Goal: Information Seeking & Learning: Learn about a topic

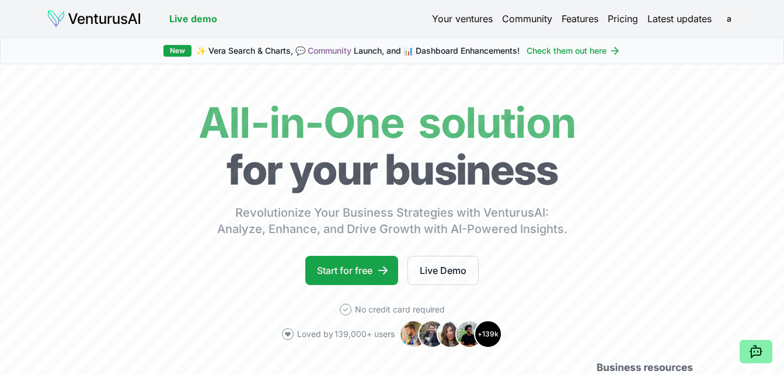
click at [617, 62] on div "New ✨ Vera Search & Charts, 💬 Community Launch, and 📊 Dashboard Enhancements! C…" at bounding box center [392, 50] width 784 height 27
click at [614, 50] on icon at bounding box center [615, 51] width 12 height 12
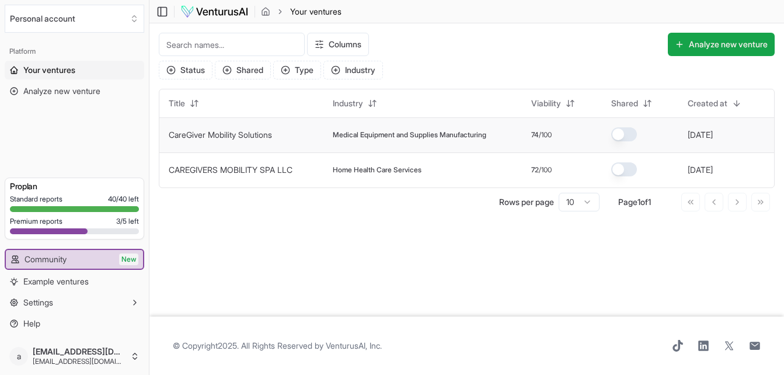
click at [428, 152] on td "Medical Equipment and Supplies Manufacturing" at bounding box center [423, 134] width 199 height 35
click at [426, 146] on td "Medical Equipment and Supplies Manufacturing" at bounding box center [423, 134] width 199 height 35
drag, startPoint x: 392, startPoint y: 138, endPoint x: 330, endPoint y: 136, distance: 62.5
click at [330, 136] on td "Medical Equipment and Supplies Manufacturing" at bounding box center [423, 134] width 199 height 35
drag, startPoint x: 330, startPoint y: 136, endPoint x: 256, endPoint y: 144, distance: 74.0
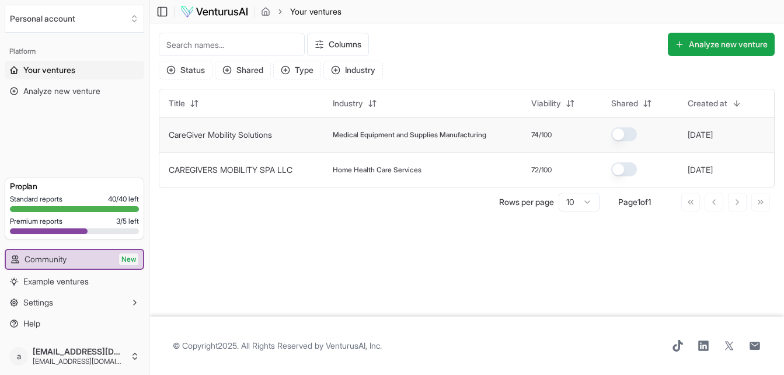
click at [256, 144] on td "CareGiver Mobility Solutions" at bounding box center [241, 134] width 164 height 35
click at [629, 138] on button "button" at bounding box center [624, 134] width 26 height 14
click at [267, 134] on link "CareGiver Mobility Solutions" at bounding box center [220, 135] width 103 height 10
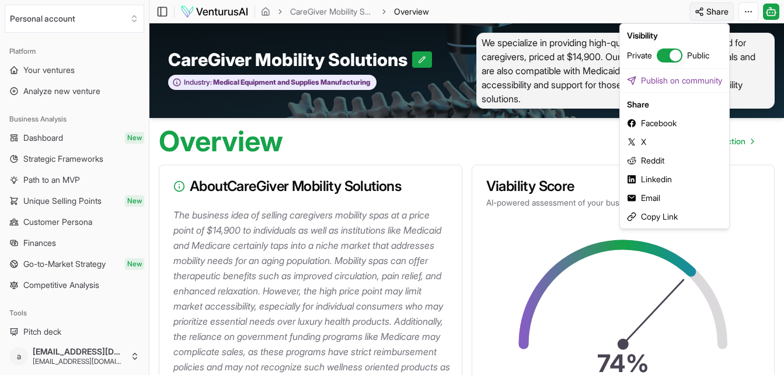
click at [713, 13] on html "We value your privacy We use cookies to enhance your browsing experience, serve…" at bounding box center [392, 187] width 784 height 375
click at [644, 197] on div "Email" at bounding box center [675, 198] width 105 height 19
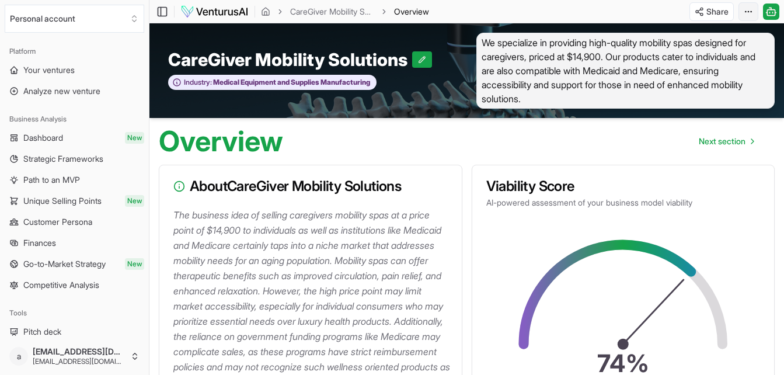
click at [749, 14] on html "We value your privacy We use cookies to enhance your browsing experience, serve…" at bounding box center [392, 187] width 784 height 375
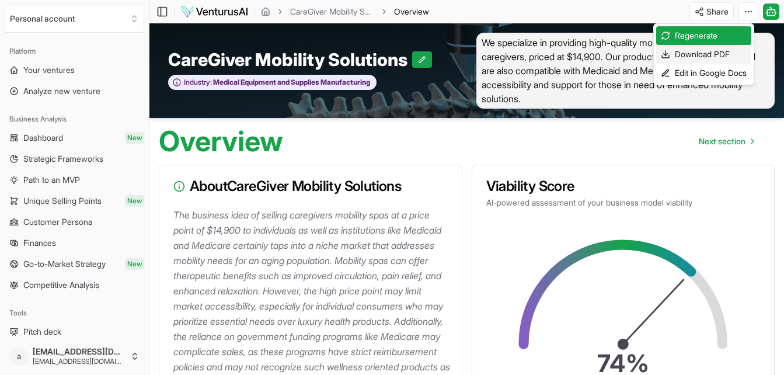
click at [700, 54] on div "Download PDF" at bounding box center [703, 54] width 95 height 19
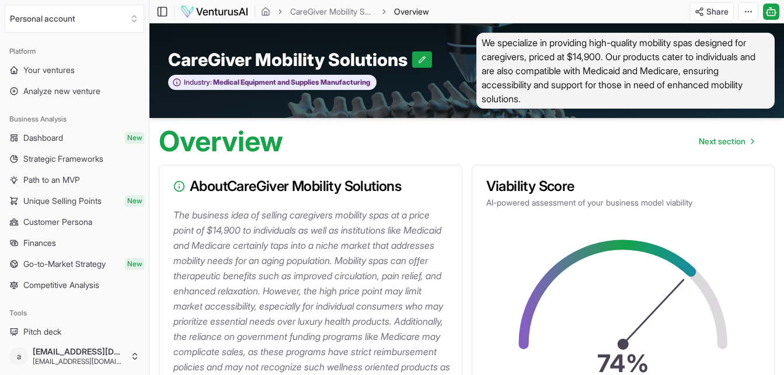
drag, startPoint x: 323, startPoint y: 251, endPoint x: 353, endPoint y: 235, distance: 34.5
click at [353, 235] on p "The business idea of selling caregivers mobility spas at a price point of $14,9…" at bounding box center [312, 313] width 279 height 213
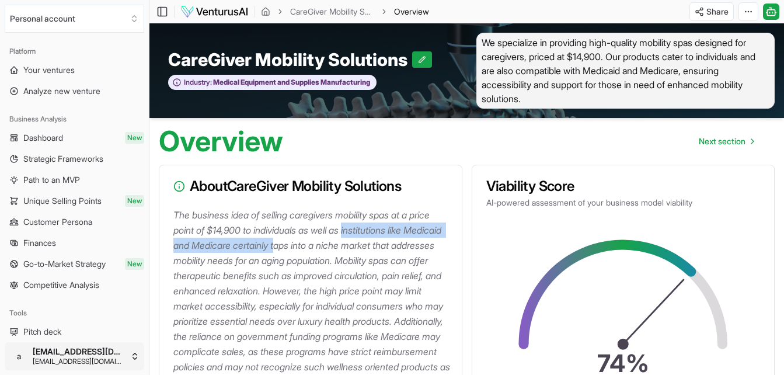
click at [106, 350] on html "We value your privacy We use cookies to enhance your browsing experience, serve…" at bounding box center [392, 187] width 784 height 375
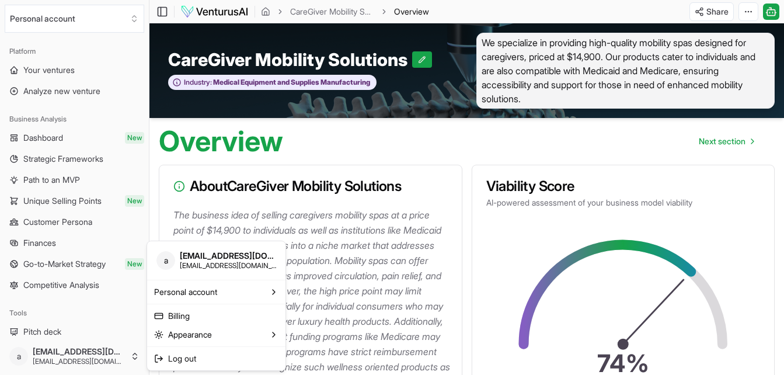
click at [111, 361] on html "We value your privacy We use cookies to enhance your browsing experience, serve…" at bounding box center [392, 187] width 784 height 375
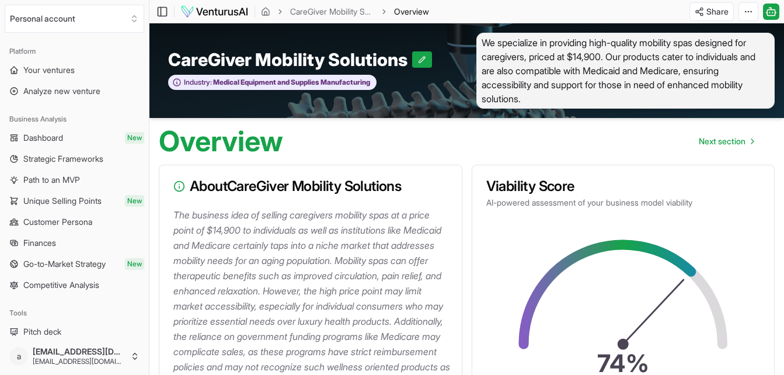
click at [297, 314] on p "The business idea of selling caregivers mobility spas at a price point of $14,9…" at bounding box center [312, 313] width 279 height 213
click at [77, 70] on link "Your ventures" at bounding box center [75, 70] width 140 height 19
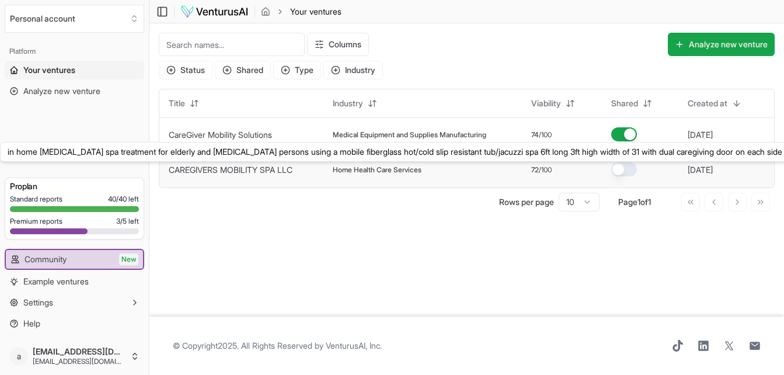
click at [194, 167] on link "CAREGIVERS MOBILITY SPA LLC" at bounding box center [231, 170] width 124 height 10
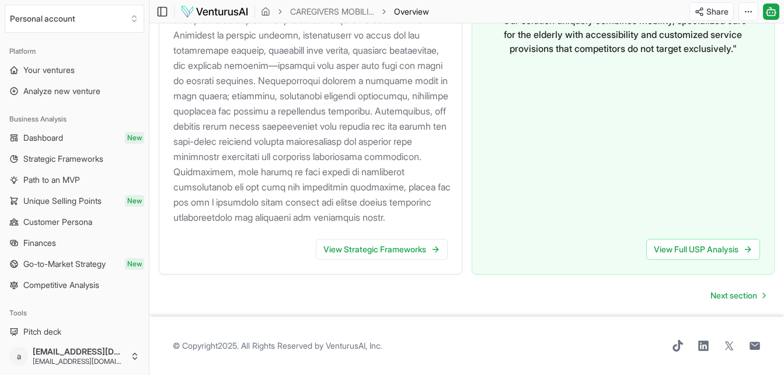
scroll to position [1393, 0]
click at [400, 259] on link "View Strategic Frameworks" at bounding box center [382, 248] width 132 height 21
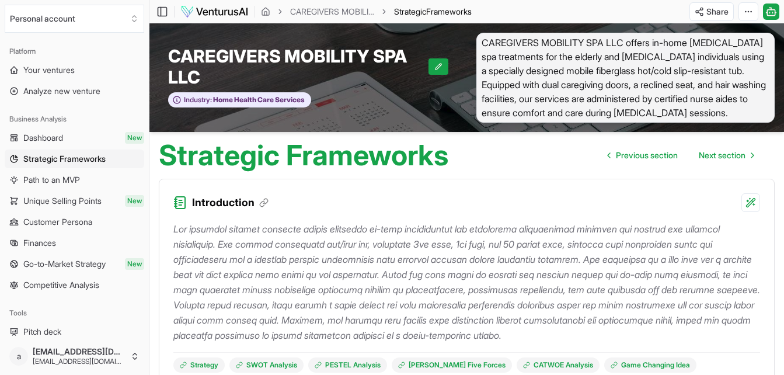
click at [717, 8] on html "We value your privacy We use cookies to enhance your browsing experience, serve…" at bounding box center [392, 187] width 784 height 375
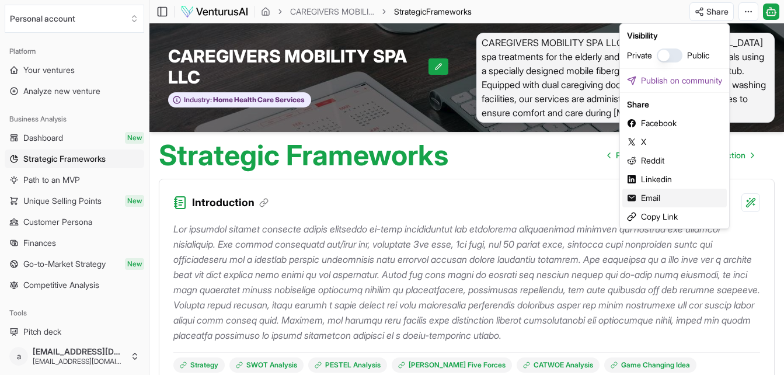
click at [659, 199] on div "Email" at bounding box center [675, 198] width 105 height 19
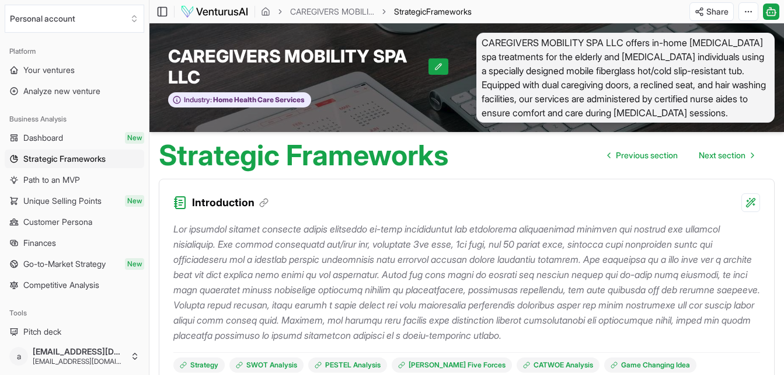
click at [562, 201] on div "Introduction" at bounding box center [466, 195] width 615 height 33
click at [110, 75] on link "Your ventures" at bounding box center [75, 70] width 140 height 19
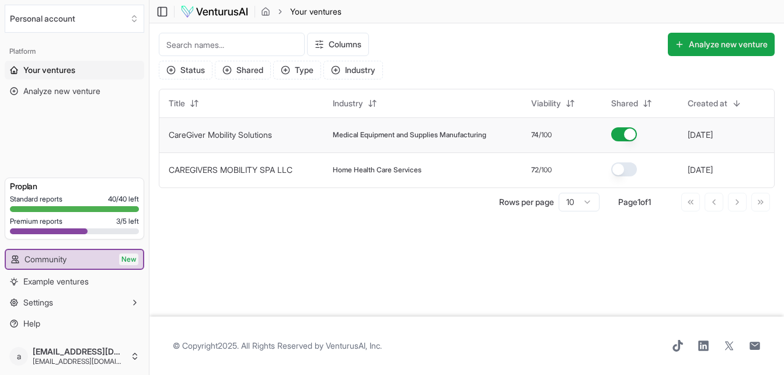
click at [631, 135] on button "button" at bounding box center [624, 134] width 26 height 14
click at [619, 169] on button "button" at bounding box center [624, 169] width 26 height 14
click at [620, 169] on button "button" at bounding box center [624, 169] width 26 height 14
click at [259, 75] on button "Shared" at bounding box center [243, 70] width 56 height 19
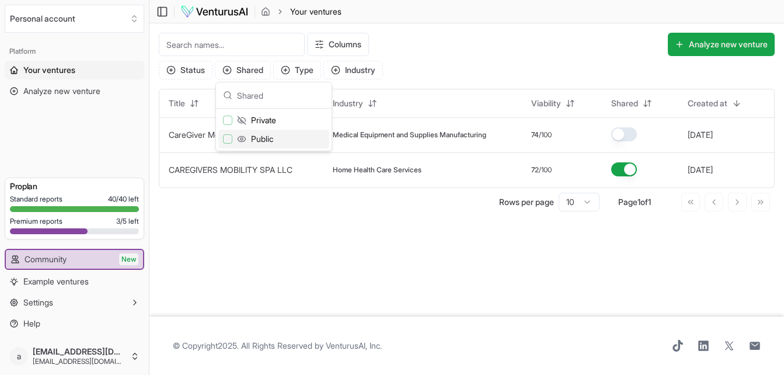
click at [248, 189] on div "Columns Analyze new venture Status Shared Type Industry Title Industry Viabilit…" at bounding box center [467, 121] width 635 height 197
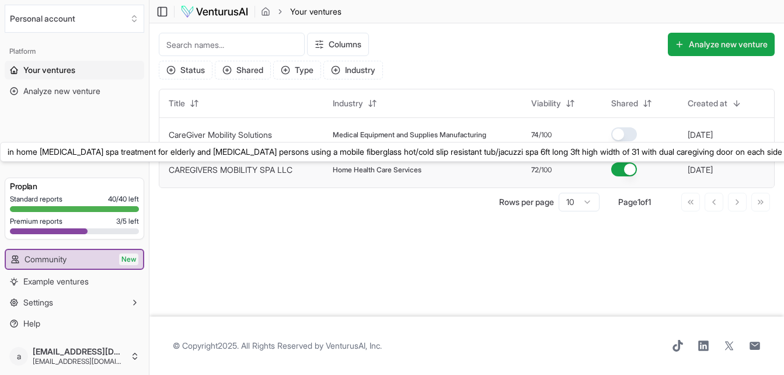
click at [247, 175] on button "CAREGIVERS MOBILITY SPA LLC" at bounding box center [231, 170] width 124 height 12
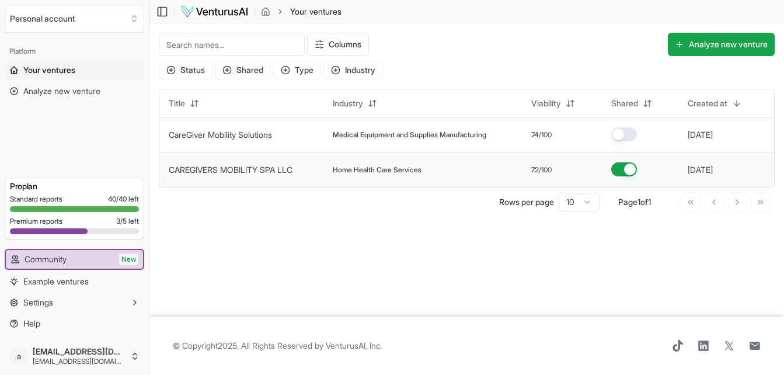
click at [247, 171] on link "CAREGIVERS MOBILITY SPA LLC" at bounding box center [231, 170] width 124 height 10
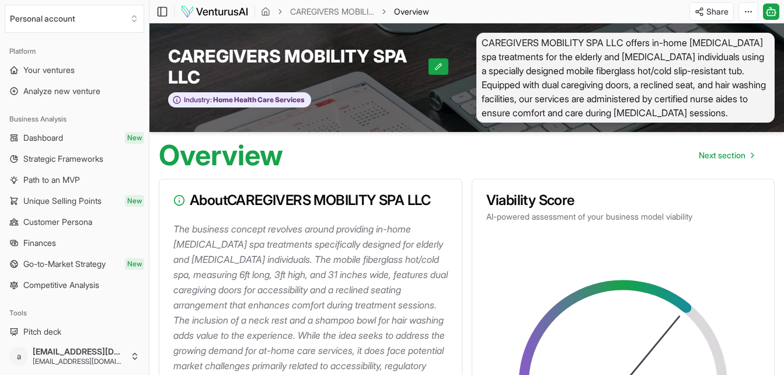
click at [579, 102] on span "CAREGIVERS MOBILITY SPA LLC offers in-home [MEDICAL_DATA] spa treatments for th…" at bounding box center [626, 78] width 299 height 90
drag, startPoint x: 579, startPoint y: 102, endPoint x: 566, endPoint y: 91, distance: 17.4
click at [566, 91] on span "CAREGIVERS MOBILITY SPA LLC offers in-home [MEDICAL_DATA] spa treatments for th…" at bounding box center [626, 78] width 299 height 90
click at [446, 199] on h3 "About CAREGIVERS MOBILITY SPA LLC" at bounding box center [310, 200] width 275 height 14
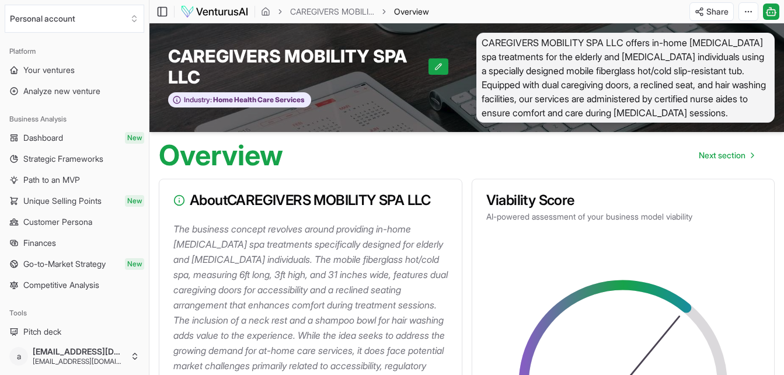
click at [446, 199] on h3 "About CAREGIVERS MOBILITY SPA LLC" at bounding box center [310, 200] width 275 height 14
click at [448, 201] on div "About CAREGIVERS MOBILITY SPA LLC" at bounding box center [310, 200] width 303 height 42
drag, startPoint x: 448, startPoint y: 201, endPoint x: 510, endPoint y: 226, distance: 66.8
click at [510, 226] on div "Viability Score AI-powered assessment of your business model viability" at bounding box center [623, 207] width 303 height 57
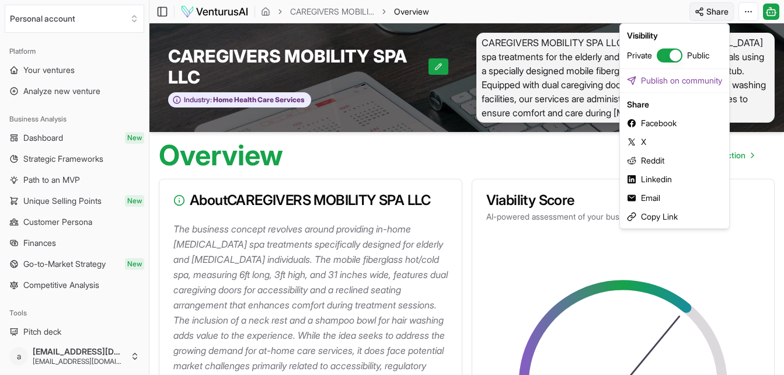
click at [714, 17] on html "We value your privacy We use cookies to enhance your browsing experience, serve…" at bounding box center [392, 187] width 784 height 375
click at [656, 217] on div "Copy Link" at bounding box center [675, 216] width 105 height 19
